Goal: Information Seeking & Learning: Compare options

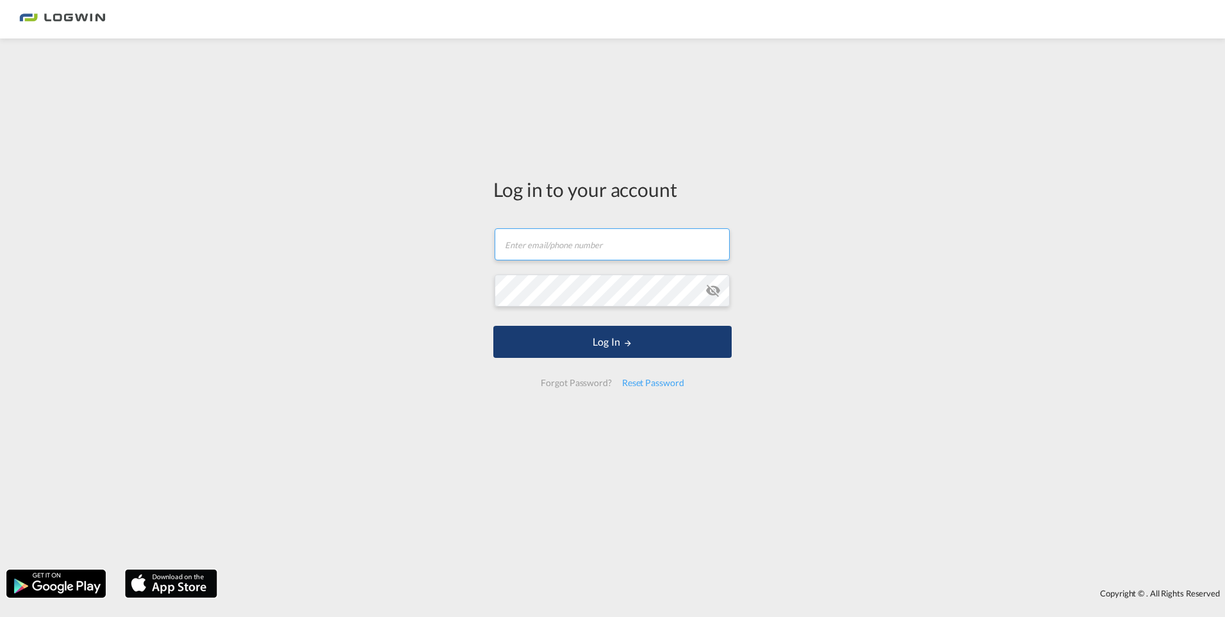
type input "[PERSON_NAME][EMAIL_ADDRESS][PERSON_NAME][DOMAIN_NAME]"
click at [622, 334] on button "Log In" at bounding box center [612, 342] width 238 height 32
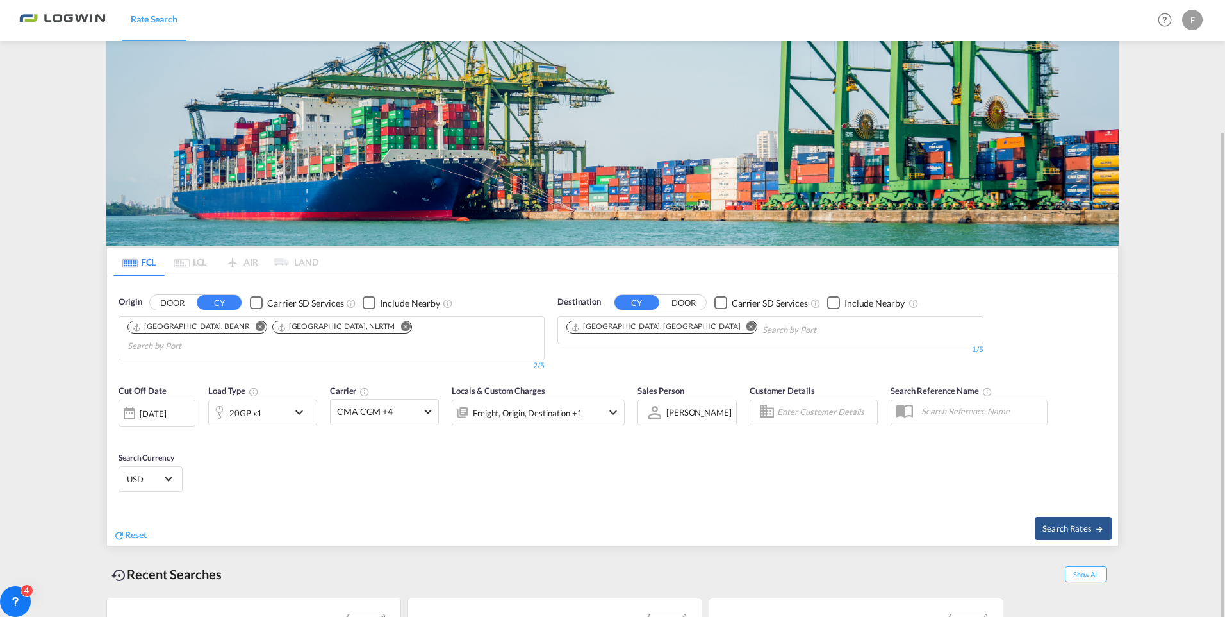
scroll to position [69, 0]
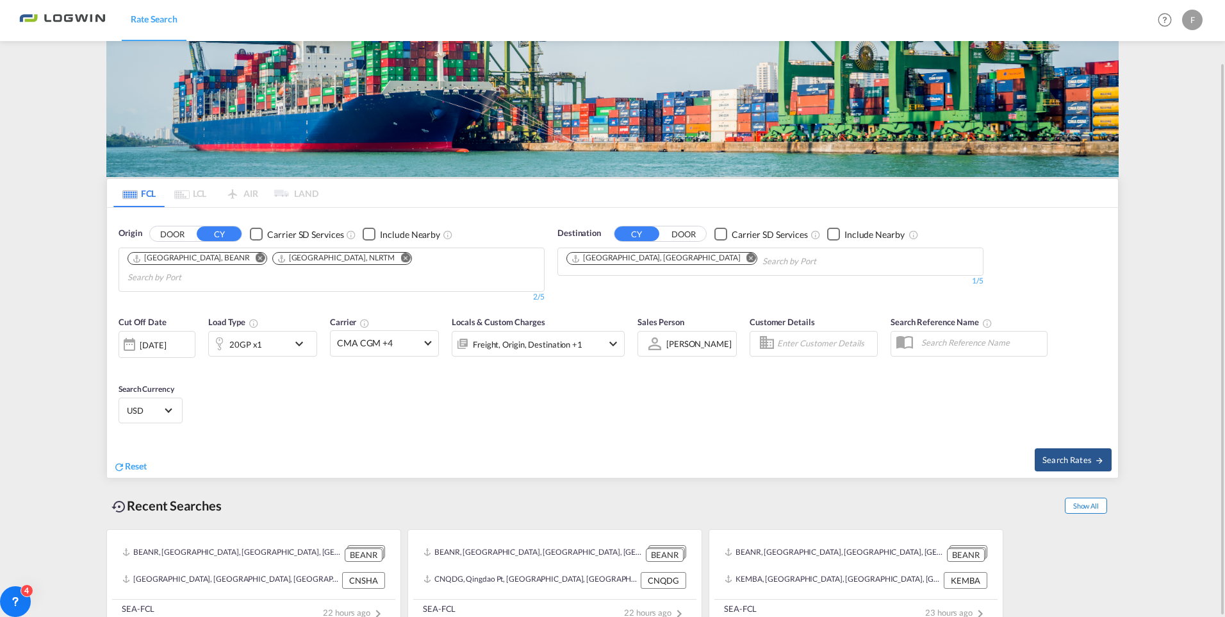
click at [1084, 497] on span "Show All" at bounding box center [1086, 505] width 42 height 16
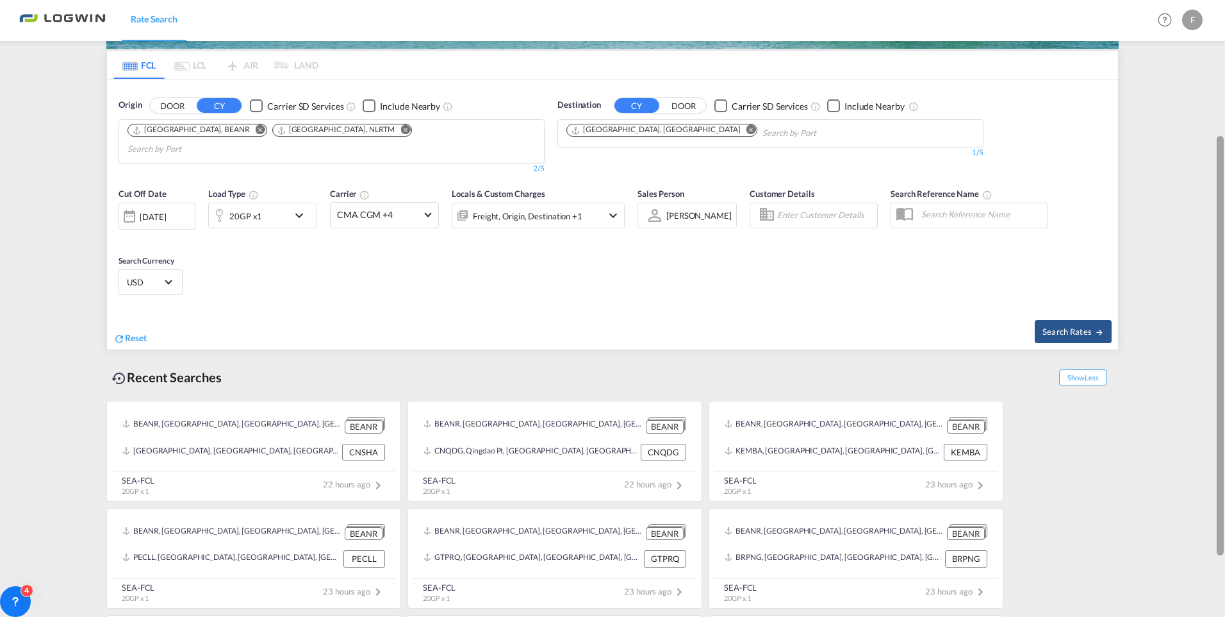
scroll to position [195, 0]
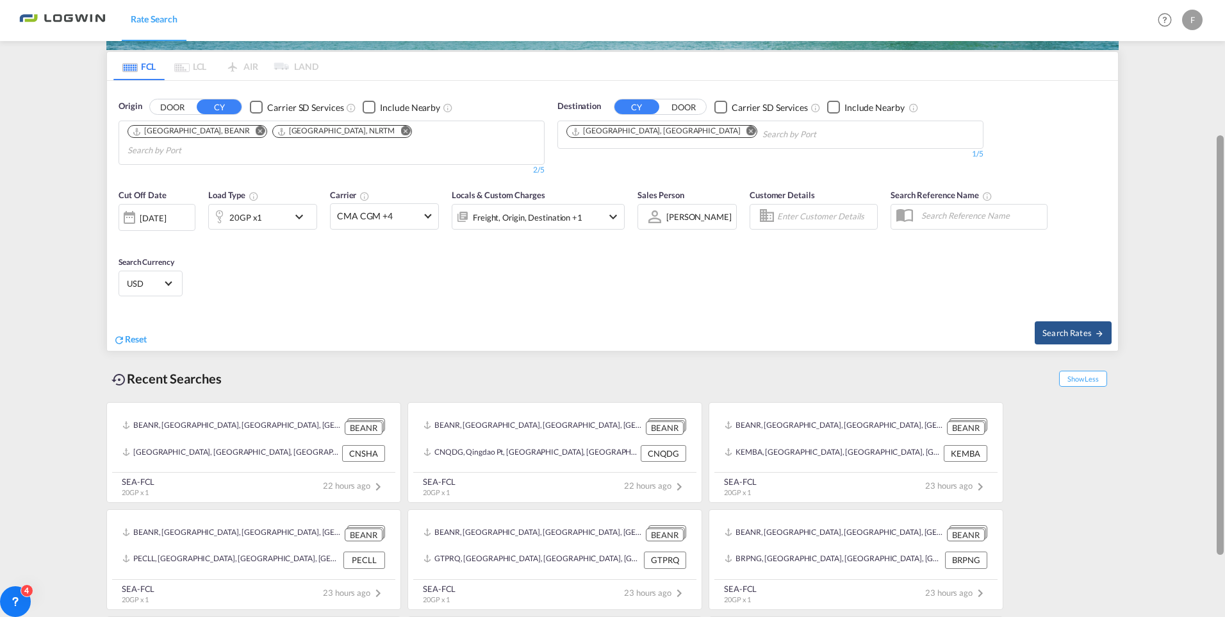
drag, startPoint x: 1223, startPoint y: 288, endPoint x: 1221, endPoint y: 229, distance: 59.0
click at [1221, 229] on div at bounding box center [1220, 344] width 7 height 419
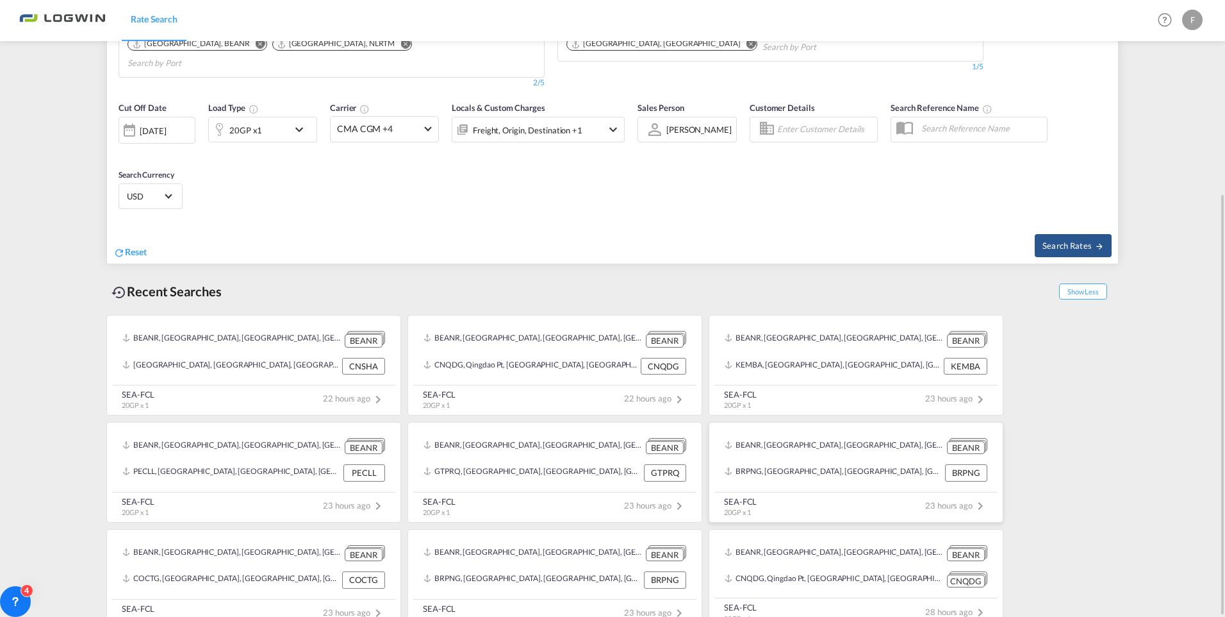
click at [816, 438] on div "BEANR, Antwerp, Belgium, Western Europe, Europe" at bounding box center [834, 446] width 219 height 16
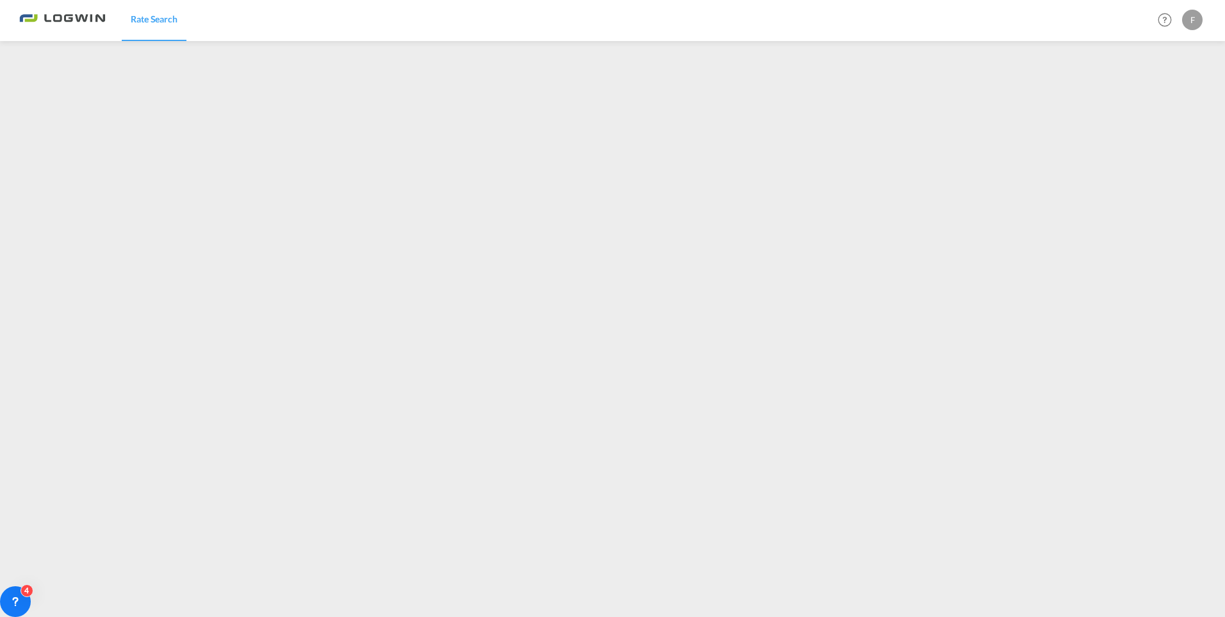
click at [1192, 14] on div "F" at bounding box center [1192, 20] width 21 height 21
click at [1165, 99] on button "Logout" at bounding box center [1177, 98] width 83 height 26
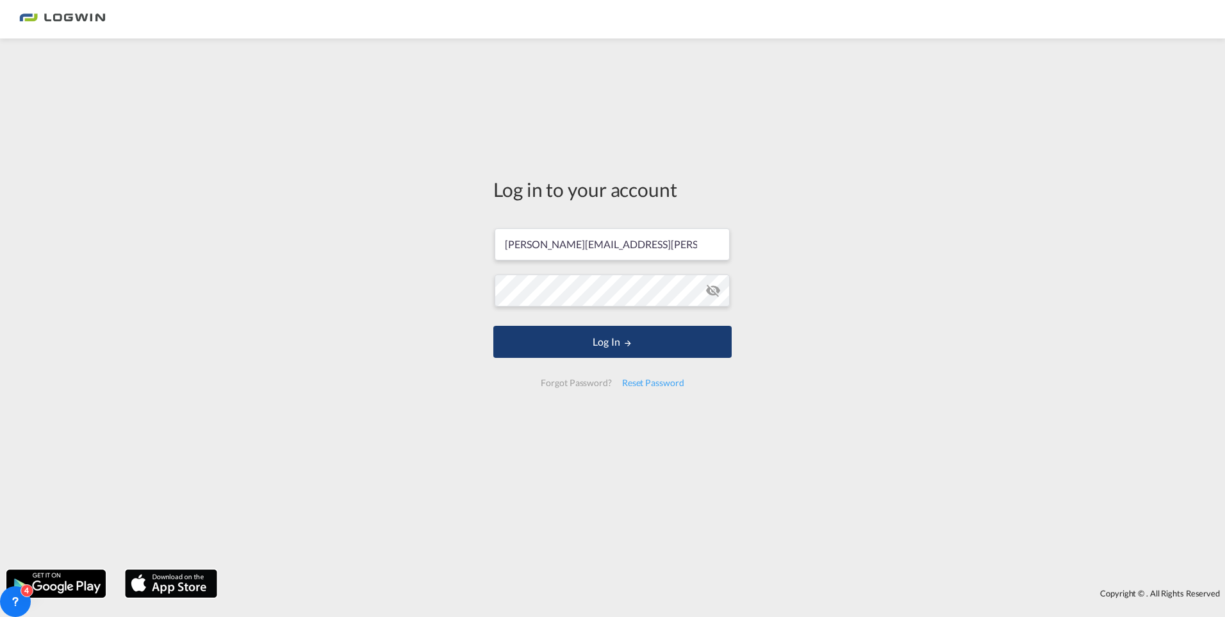
click at [630, 341] on md-icon "LOGIN" at bounding box center [628, 342] width 9 height 9
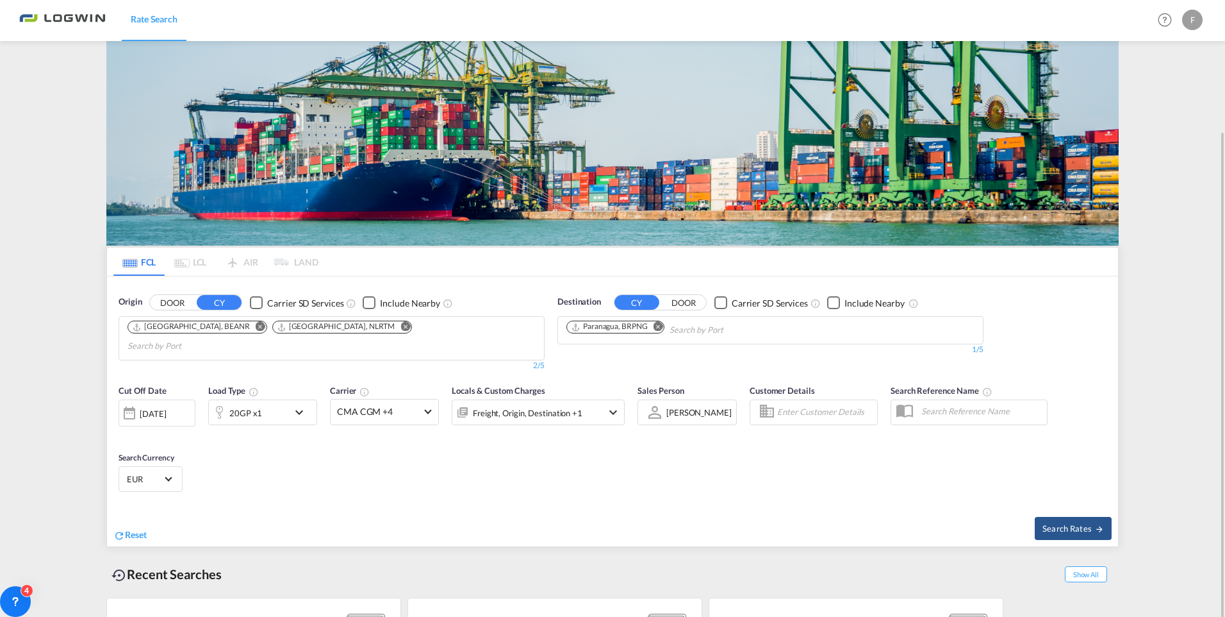
scroll to position [69, 0]
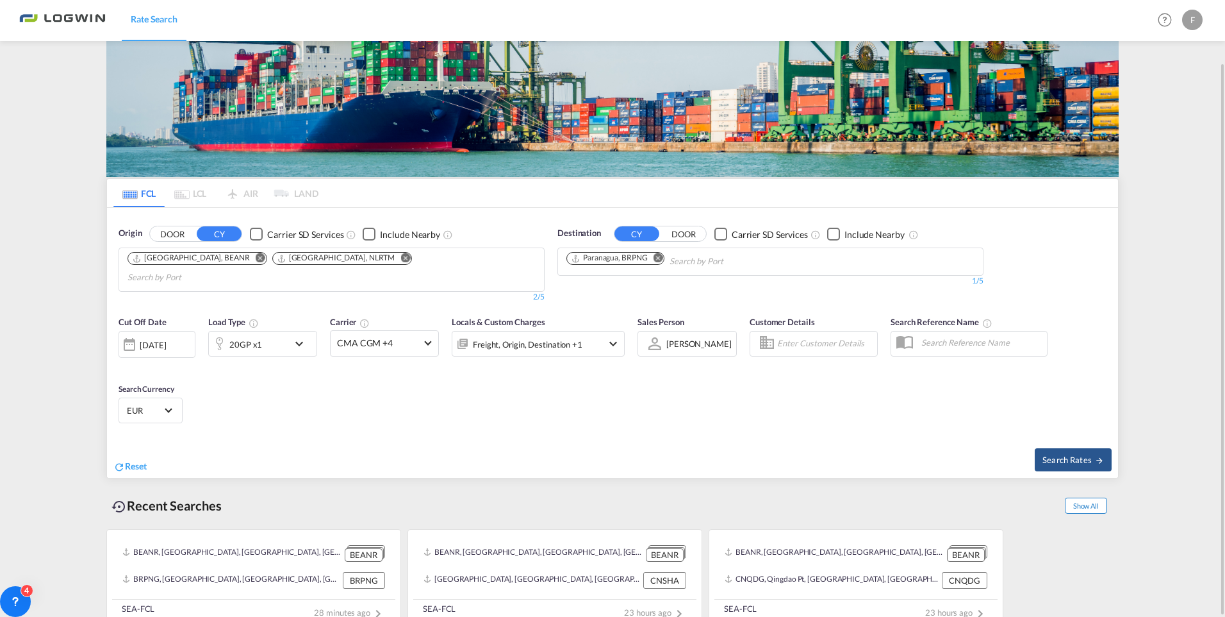
click at [1079, 497] on span "Show All" at bounding box center [1086, 505] width 42 height 16
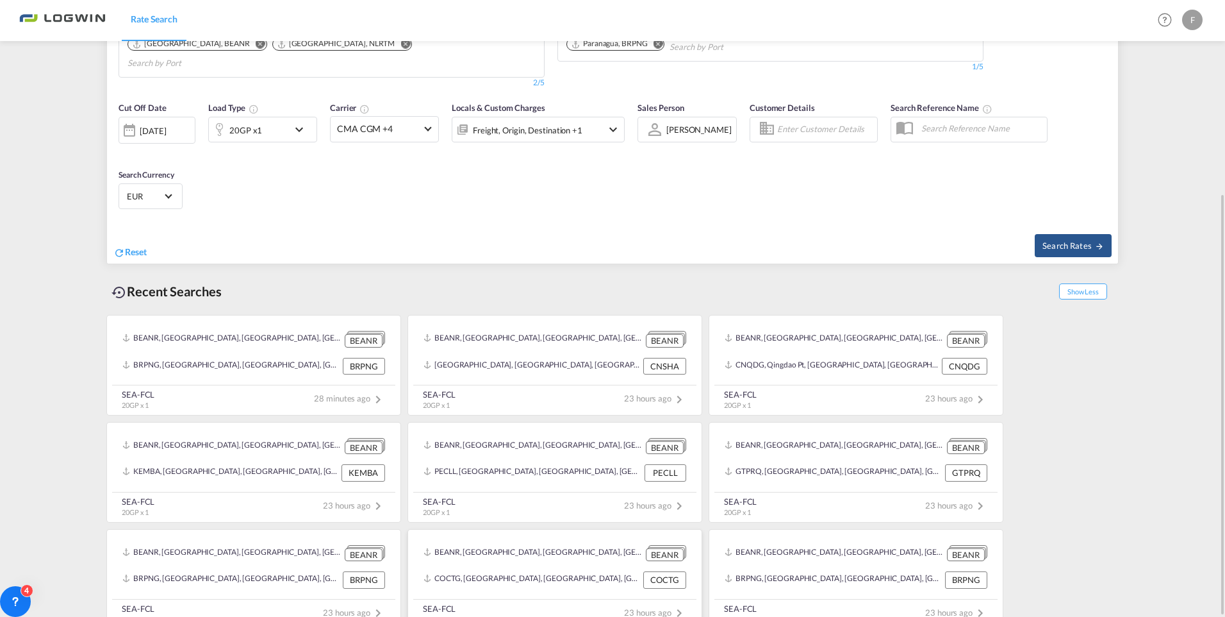
click at [591, 546] on div "BEANR, Antwerp, Belgium, Western Europe, Europe BEANR" at bounding box center [554, 553] width 273 height 26
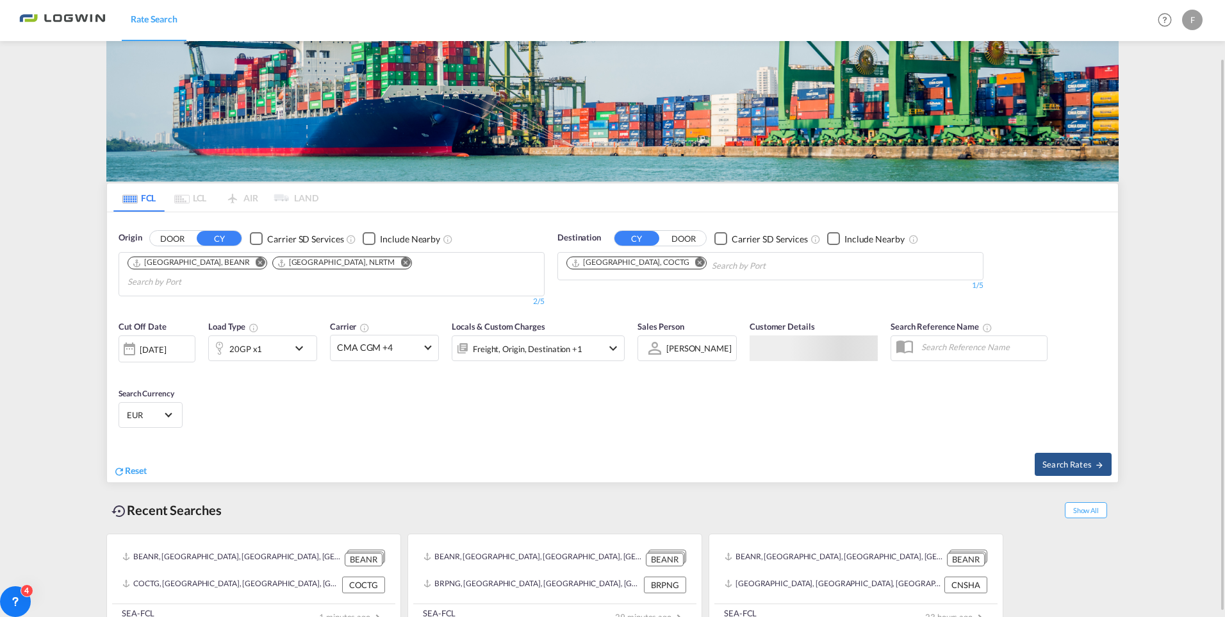
scroll to position [69, 0]
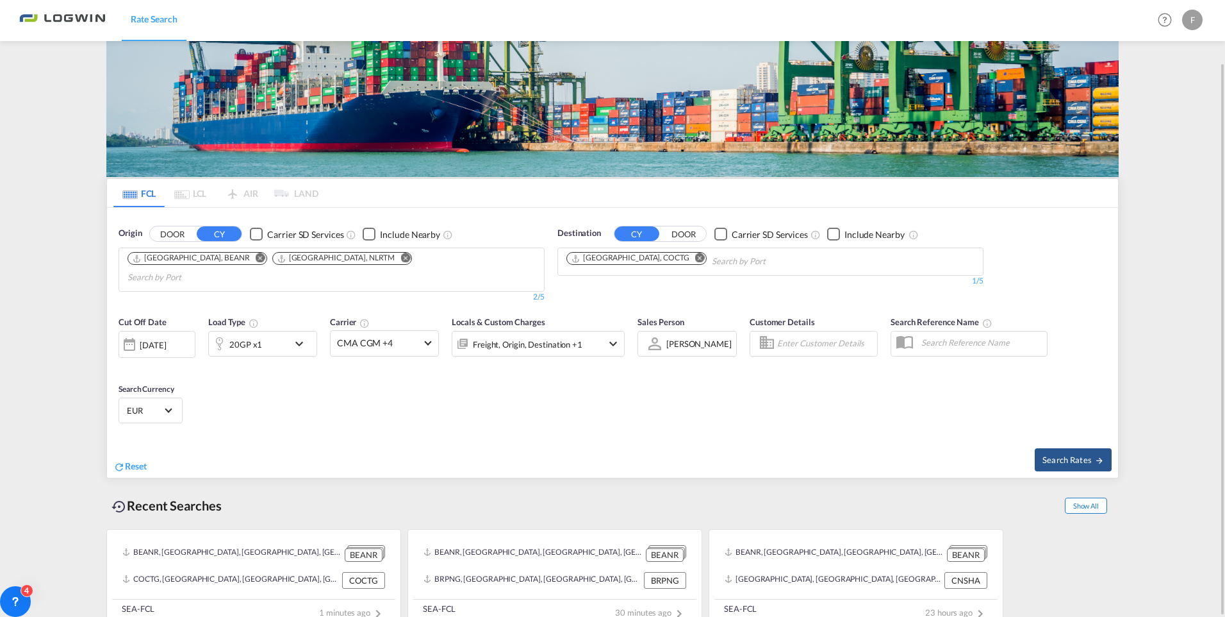
click at [1097, 497] on span "Show All" at bounding box center [1086, 505] width 42 height 16
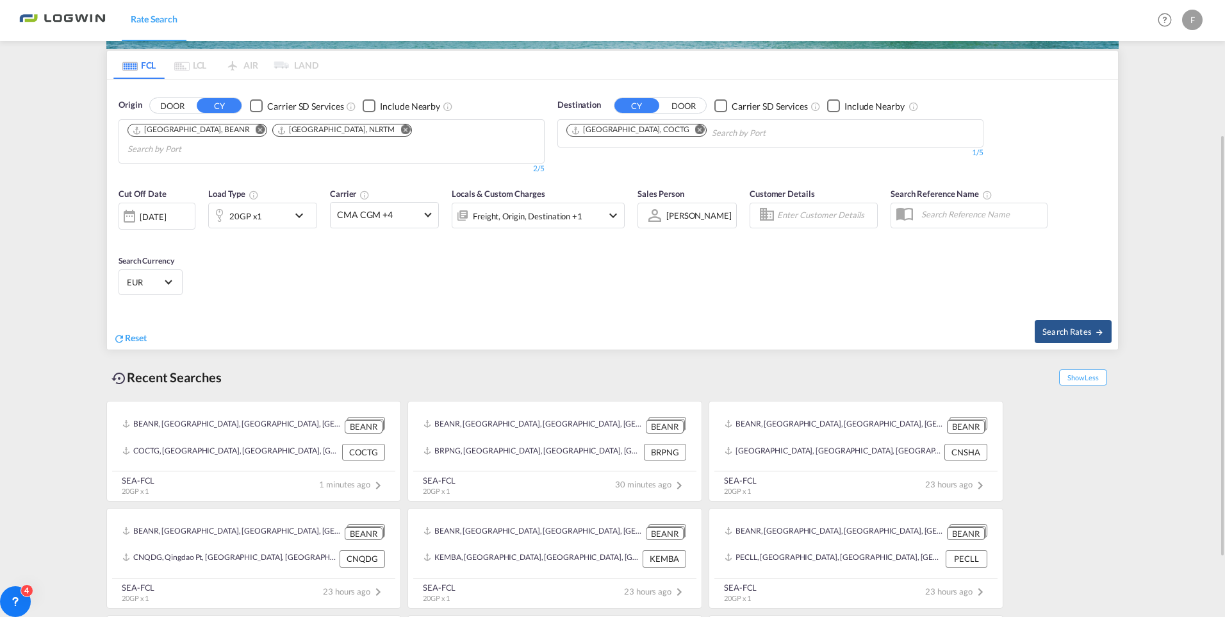
scroll to position [283, 0]
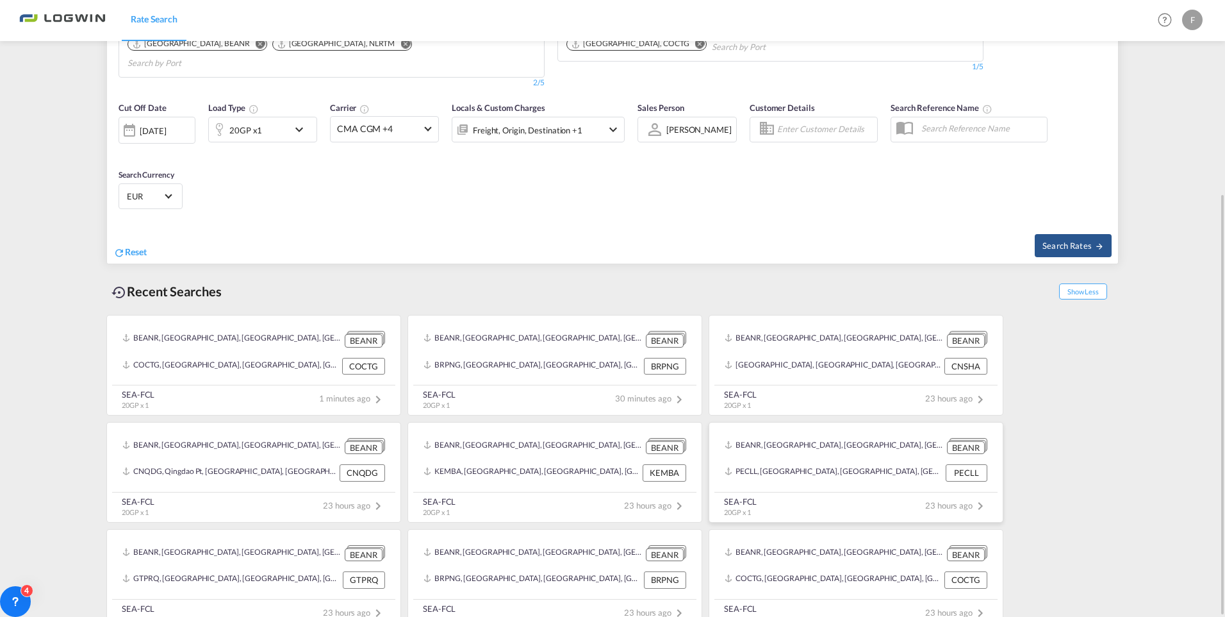
click at [856, 464] on div "PECLL, Callao, Peru, South America, Americas" at bounding box center [834, 472] width 218 height 17
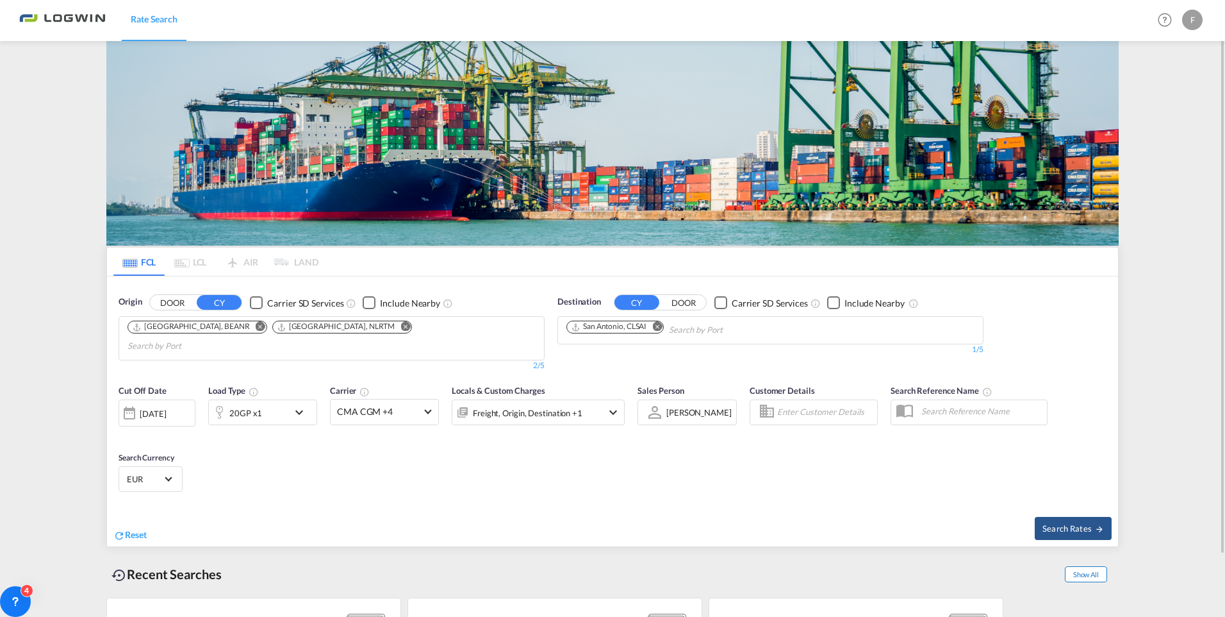
click at [1078, 566] on span "Show All" at bounding box center [1086, 574] width 42 height 16
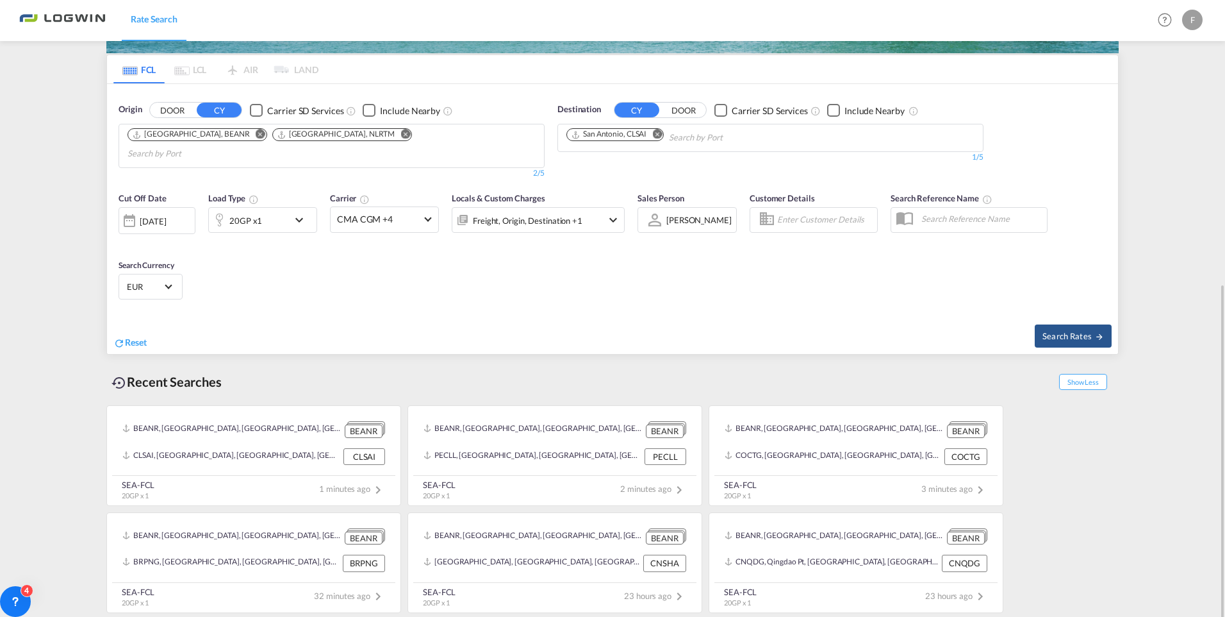
scroll to position [283, 0]
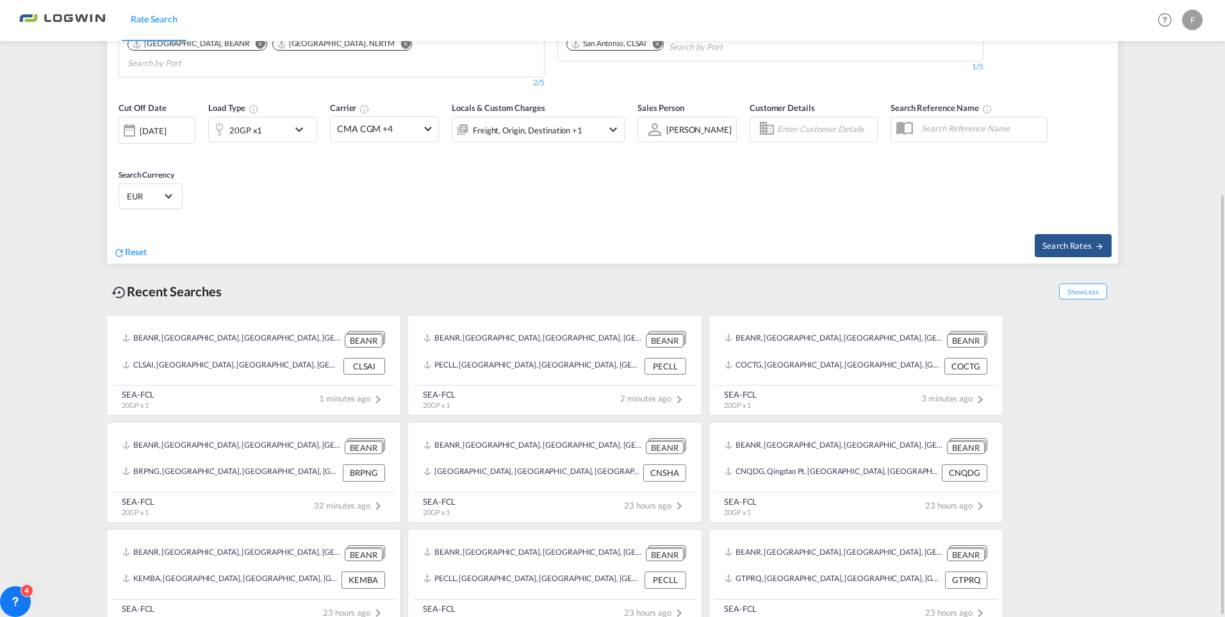
click at [301, 566] on div "KEMBA, Mombasa, Kenya, Eastern Africa, Africa KEMBA" at bounding box center [253, 579] width 273 height 27
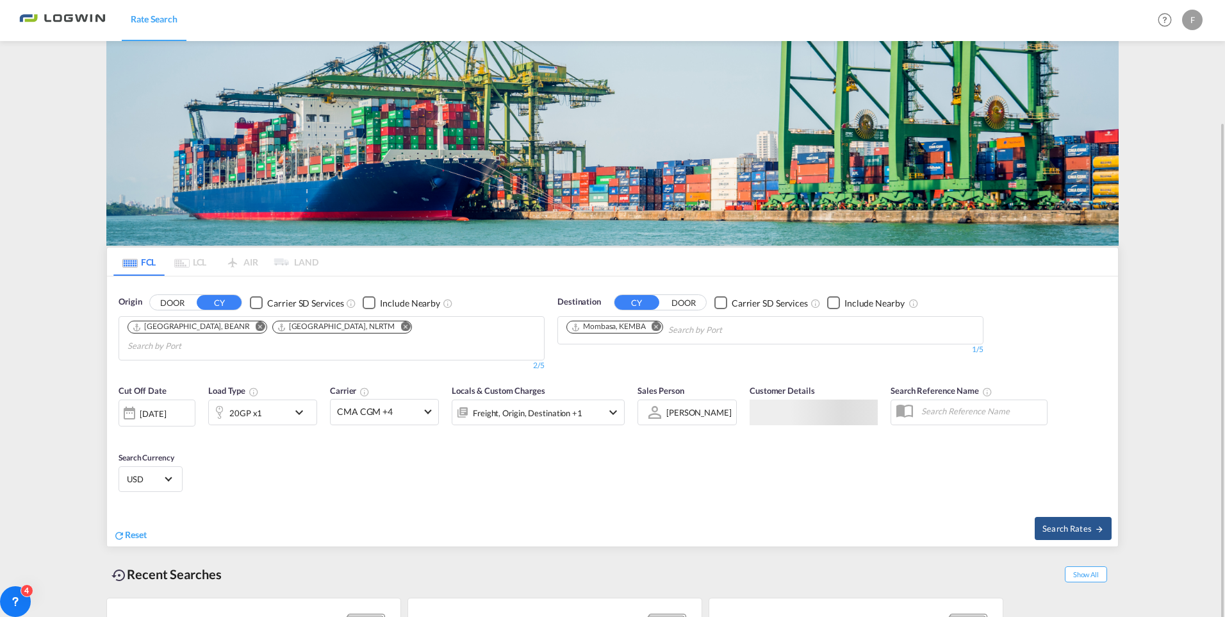
scroll to position [69, 0]
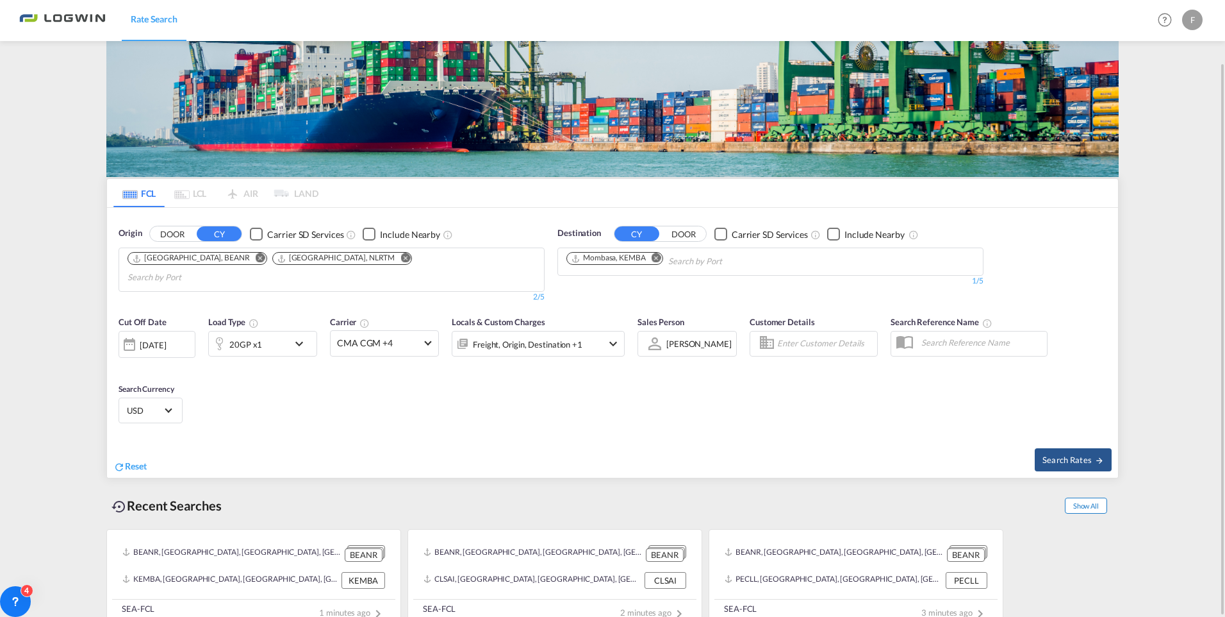
click at [1093, 497] on span "Show All" at bounding box center [1086, 505] width 42 height 16
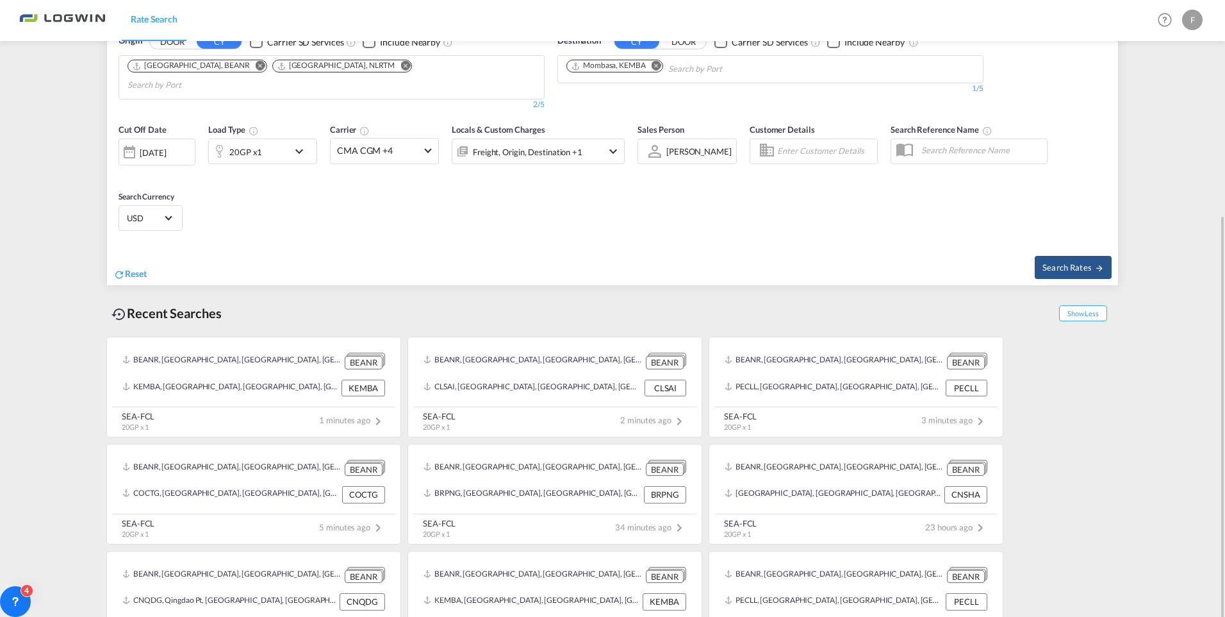
scroll to position [283, 0]
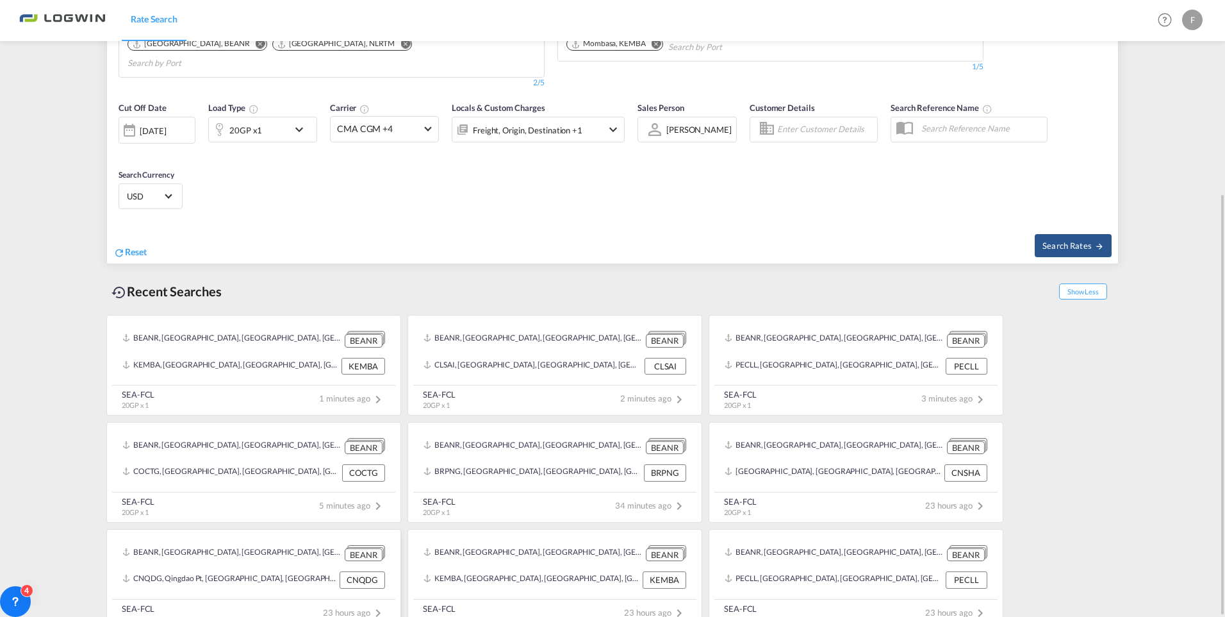
click at [313, 549] on div "BEANR, Antwerp, Belgium, Western Europe, Europe BEANR" at bounding box center [253, 553] width 273 height 26
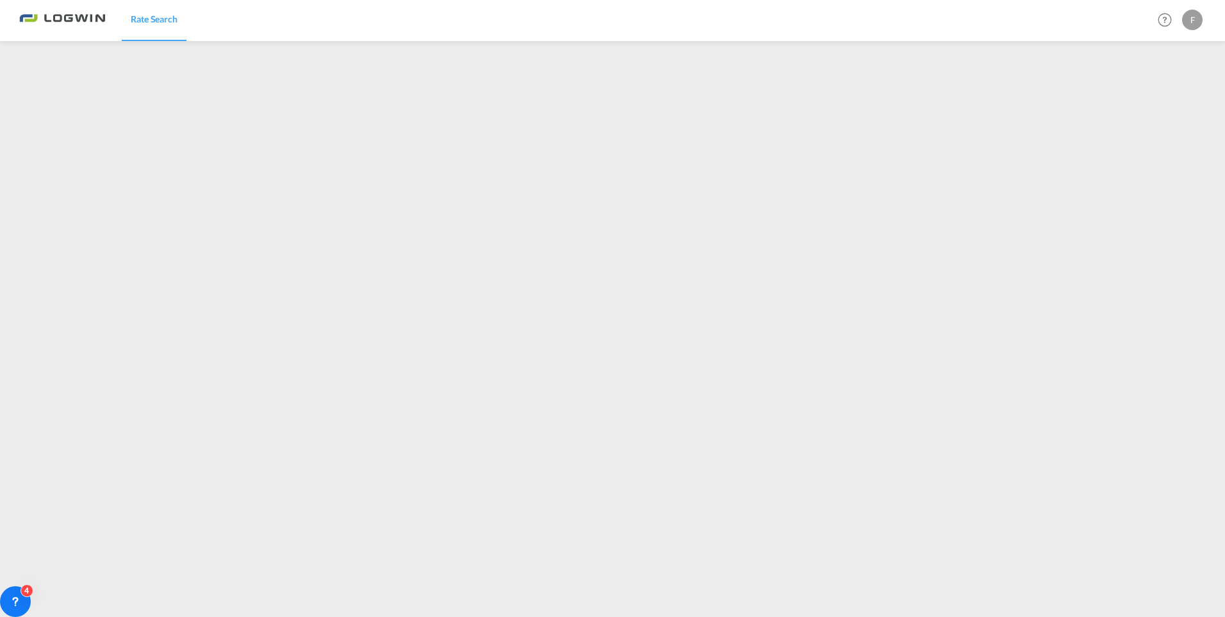
click at [1195, 16] on div "F" at bounding box center [1192, 20] width 21 height 21
click at [1168, 97] on button "Logout" at bounding box center [1177, 98] width 83 height 26
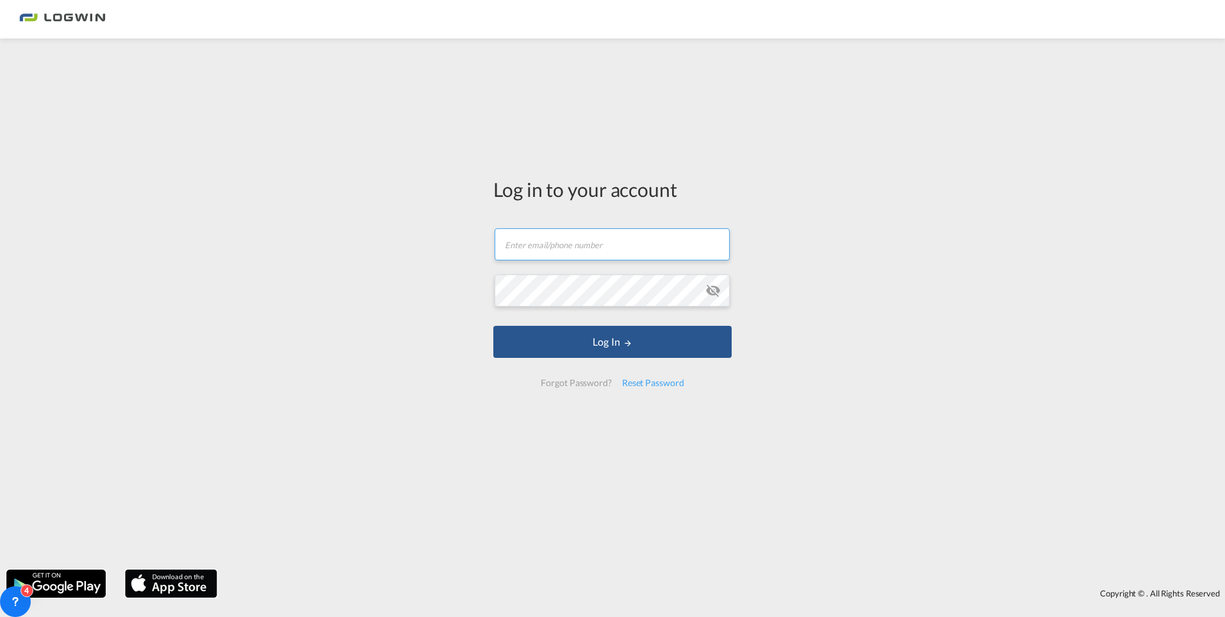
type input "frank.koch@logwin-logistics.com"
type input "[PERSON_NAME][EMAIL_ADDRESS][PERSON_NAME][DOMAIN_NAME]"
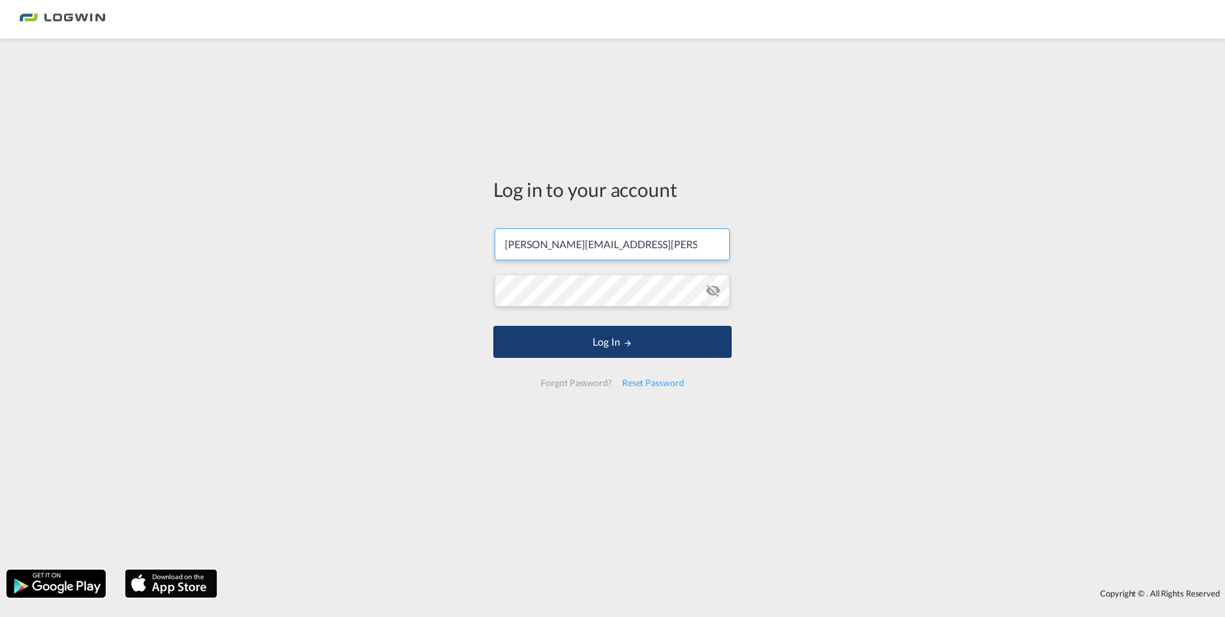
click at [608, 340] on button "Log In" at bounding box center [612, 342] width 238 height 32
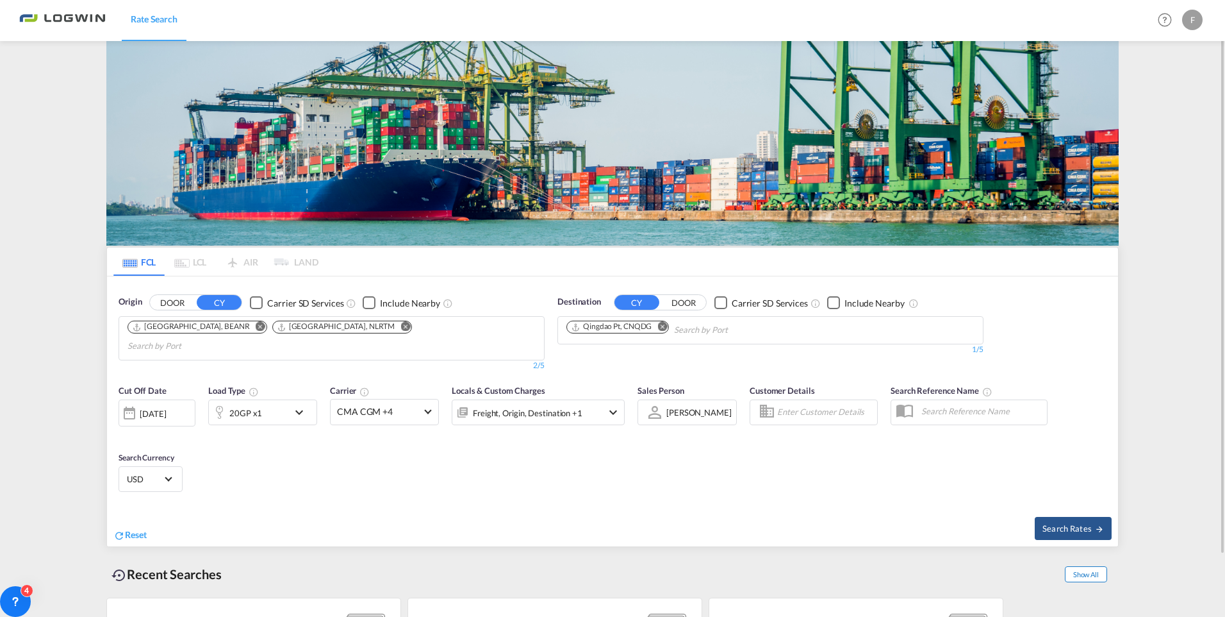
click at [1085, 566] on span "Show All" at bounding box center [1086, 574] width 42 height 16
click at [663, 322] on md-icon "Remove" at bounding box center [663, 327] width 10 height 10
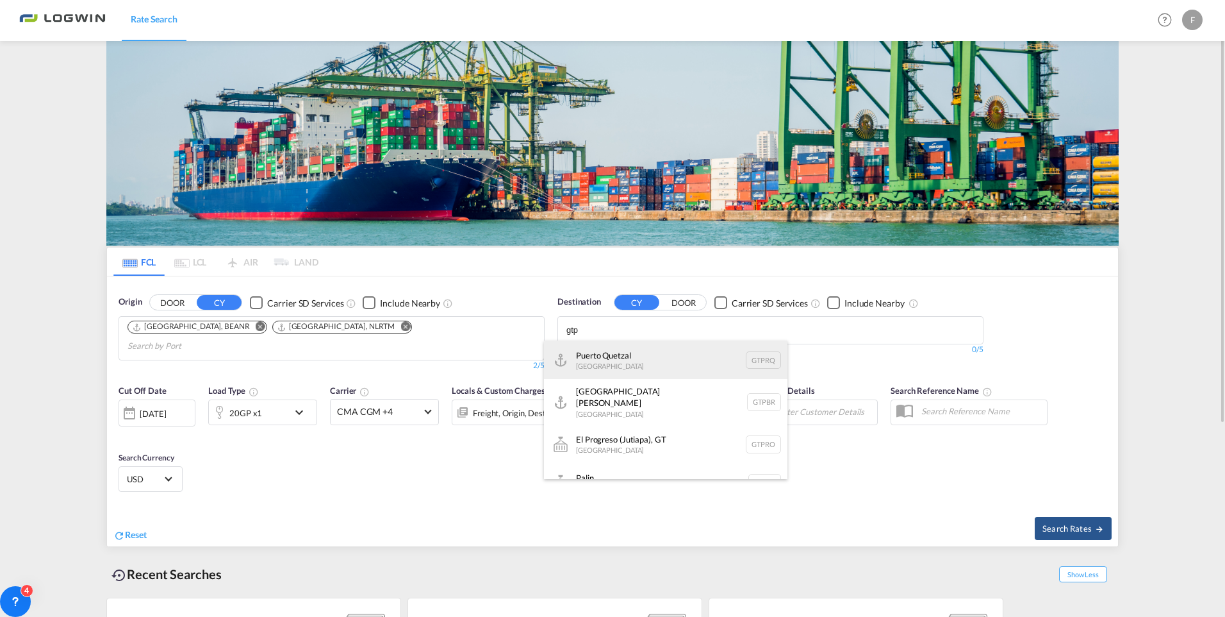
type input "gtp"
click at [627, 352] on div "Puerto Quetzal Guatemala GTPRQ" at bounding box center [666, 359] width 244 height 38
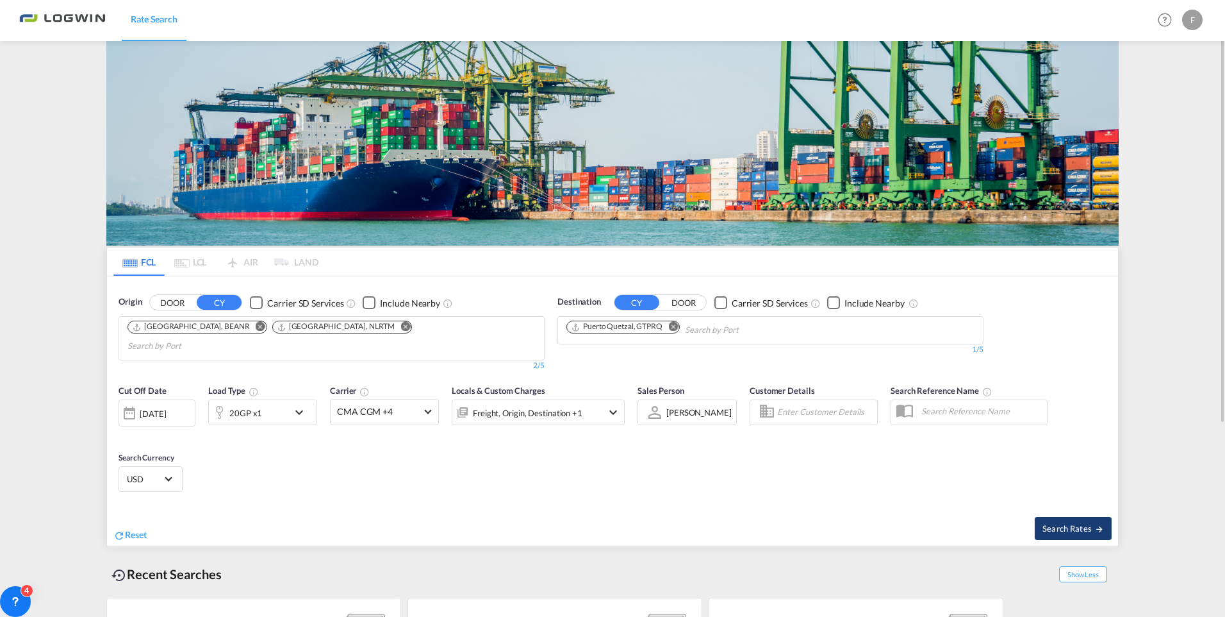
click at [1061, 523] on span "Search Rates" at bounding box center [1074, 528] width 62 height 10
type input "BEANR,NLRTM to GTPRQ / 12 Aug 2025"
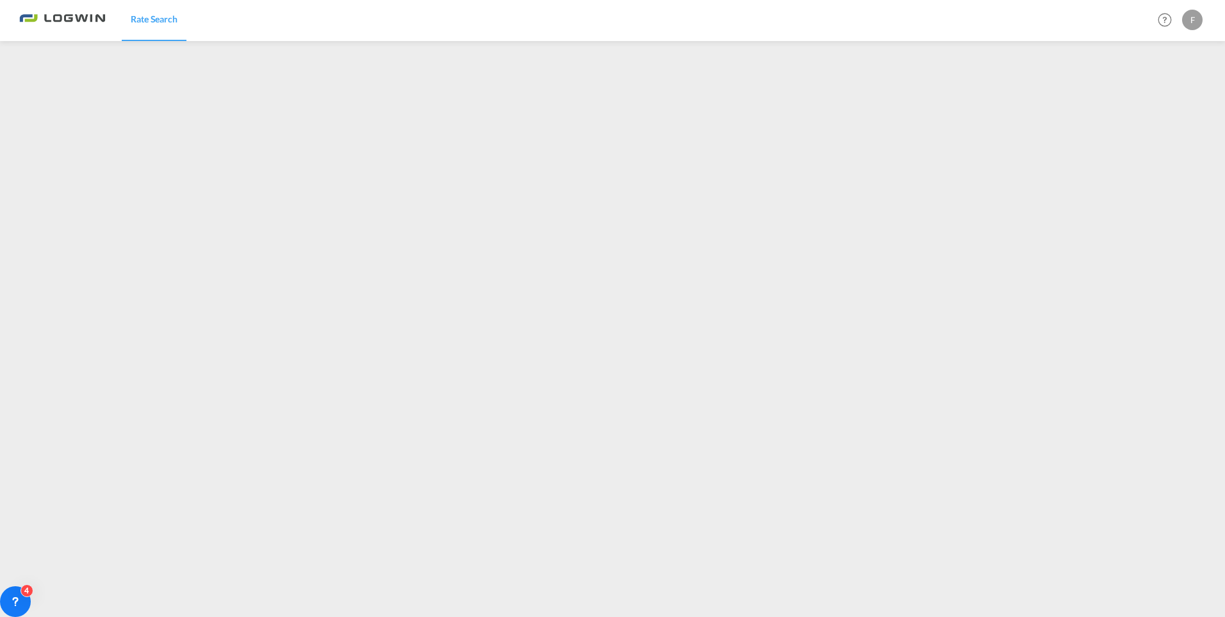
click at [1190, 21] on div "F" at bounding box center [1192, 20] width 21 height 21
click at [1161, 99] on button "Logout" at bounding box center [1177, 98] width 83 height 26
